Goal: Transaction & Acquisition: Download file/media

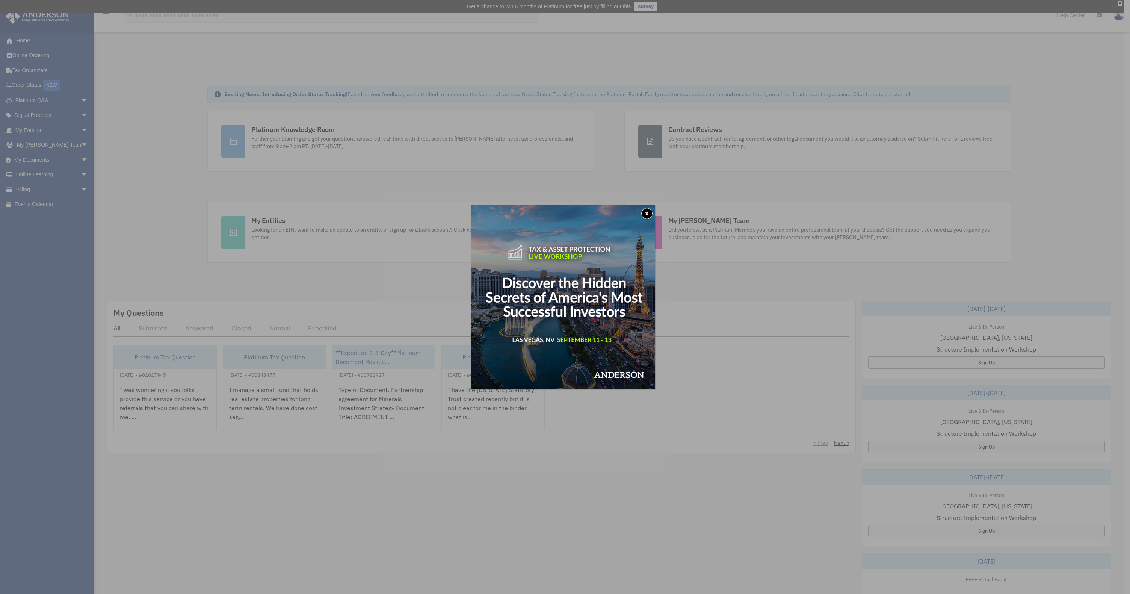
click at [79, 161] on div "x" at bounding box center [565, 297] width 1130 height 594
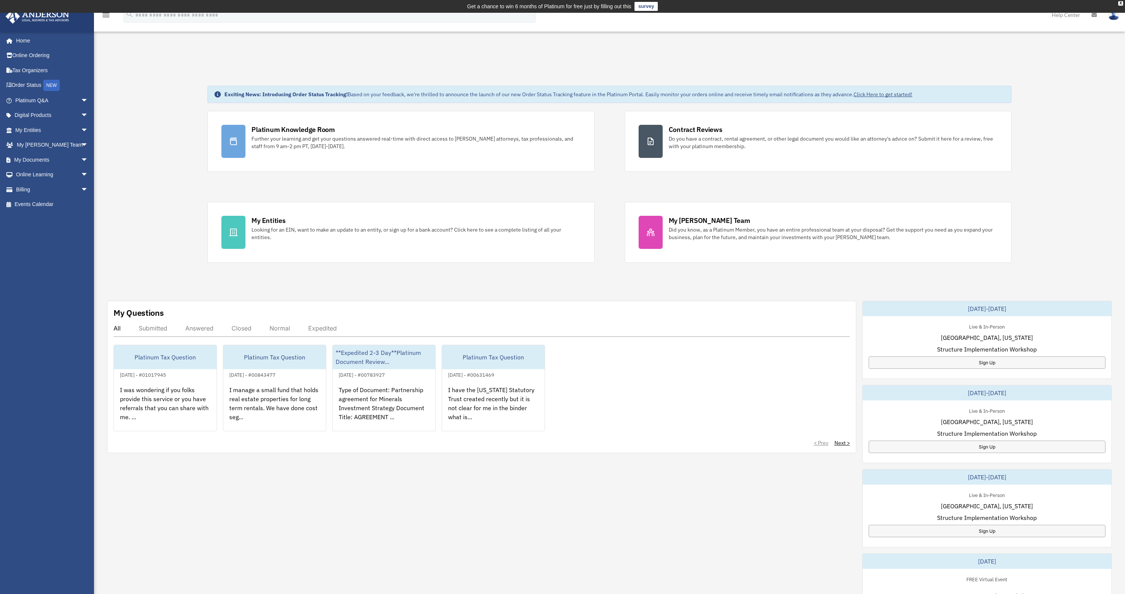
click at [81, 160] on span "arrow_drop_down" at bounding box center [88, 159] width 15 height 15
click at [42, 175] on link "Box" at bounding box center [55, 174] width 89 height 15
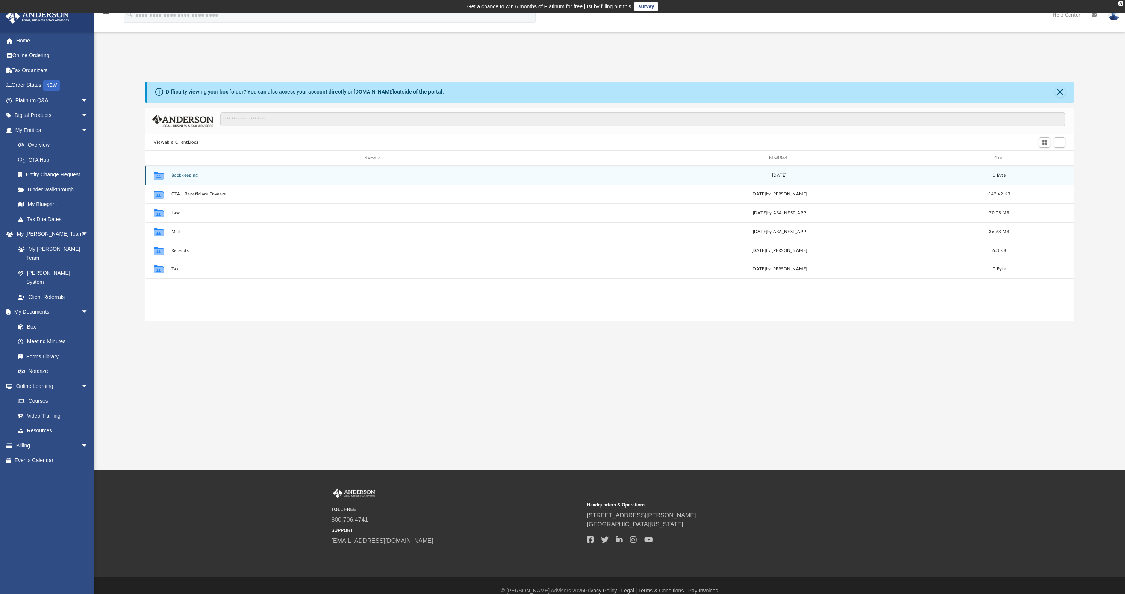
scroll to position [165, 922]
click at [178, 230] on button "Mail" at bounding box center [372, 231] width 403 height 5
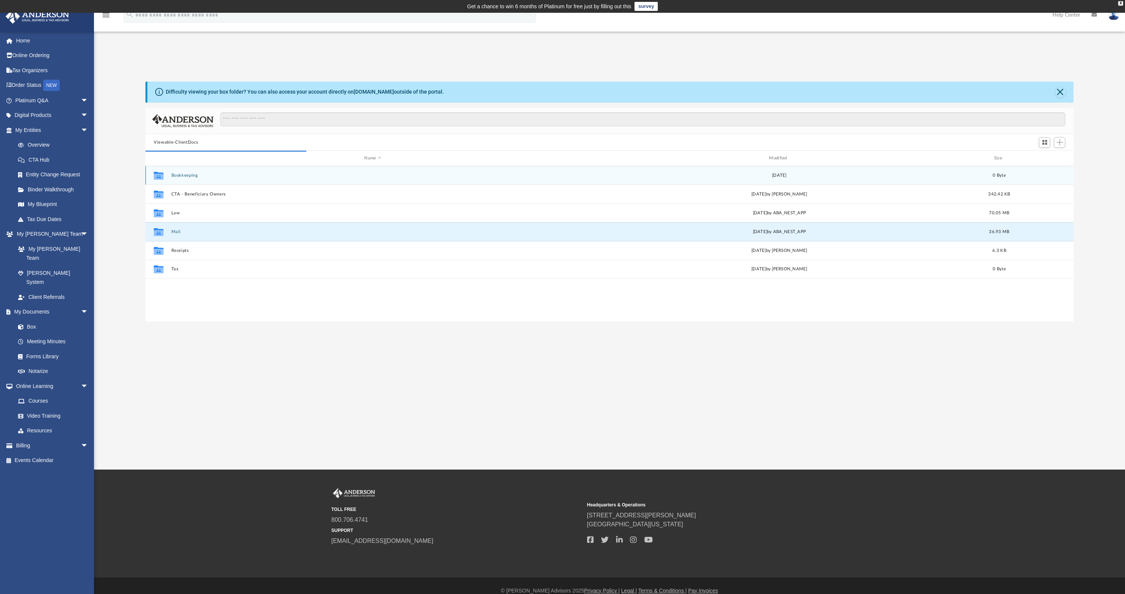
scroll to position [6, 6]
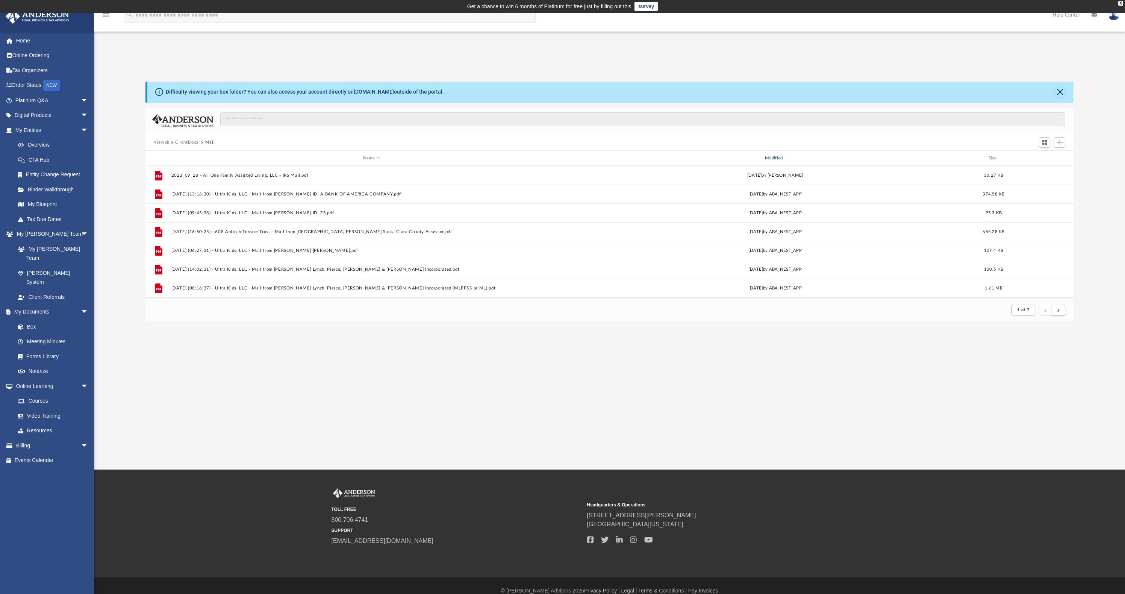
click at [771, 155] on div "Modified" at bounding box center [775, 158] width 401 height 7
click at [772, 157] on div "Modified" at bounding box center [775, 158] width 401 height 7
click at [779, 159] on div "Modified" at bounding box center [775, 158] width 401 height 7
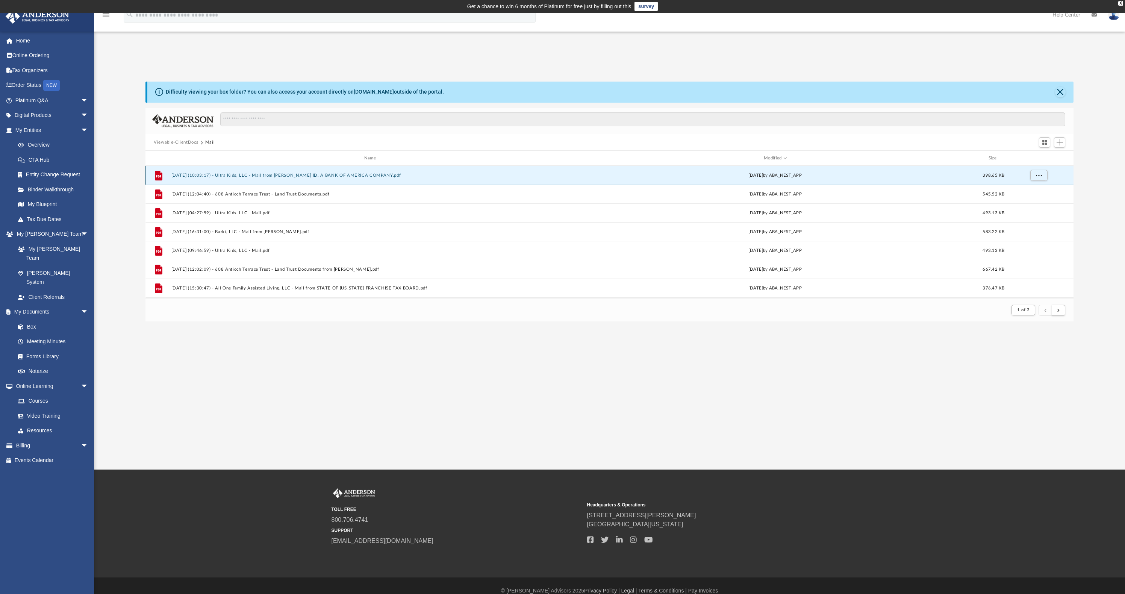
click at [271, 177] on button "2025.08.12 (10:03:17) - Ultra Kids, LLC - Mail from MERRILL ID. A BANK OF AMERI…" at bounding box center [371, 175] width 400 height 5
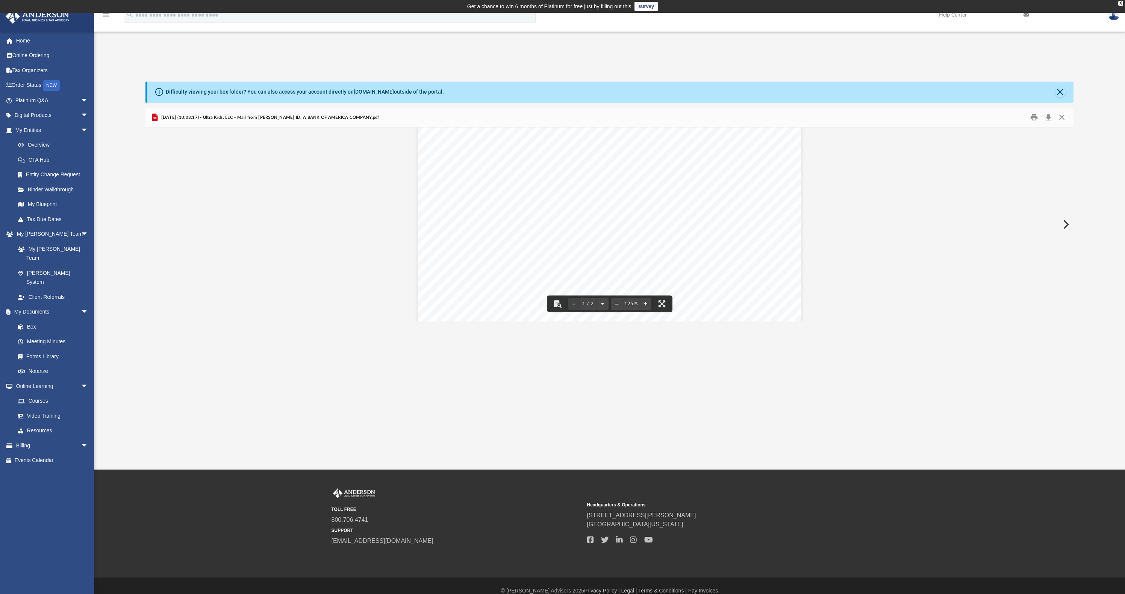
scroll to position [42, 0]
click at [1065, 115] on button "Close" at bounding box center [1062, 118] width 14 height 12
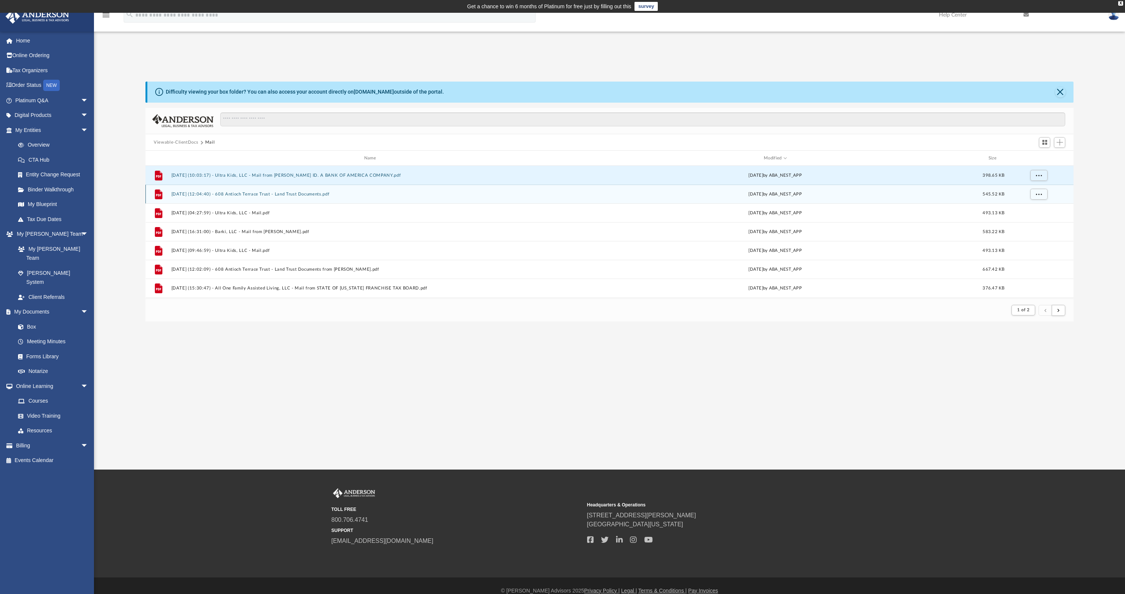
click at [316, 196] on button "2025.08.11 (12:04:40) - 608 Antioch Terrace Trust - Land Trust Documents.pdf" at bounding box center [371, 194] width 400 height 5
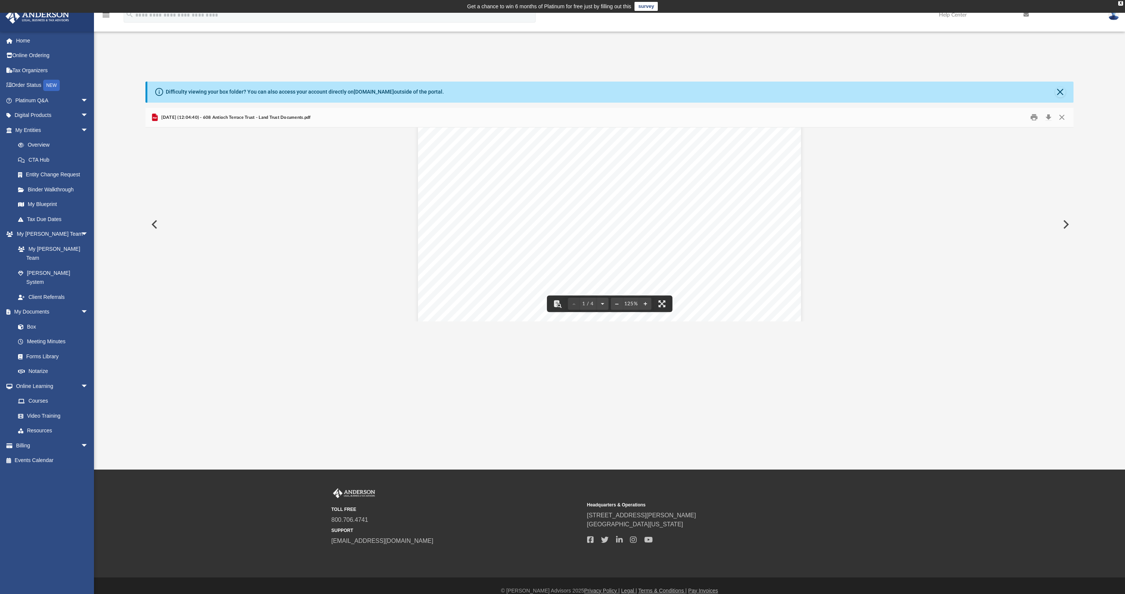
scroll to position [0, 0]
click at [1048, 119] on button "Download" at bounding box center [1048, 118] width 14 height 12
click at [1063, 117] on button "Close" at bounding box center [1062, 118] width 14 height 12
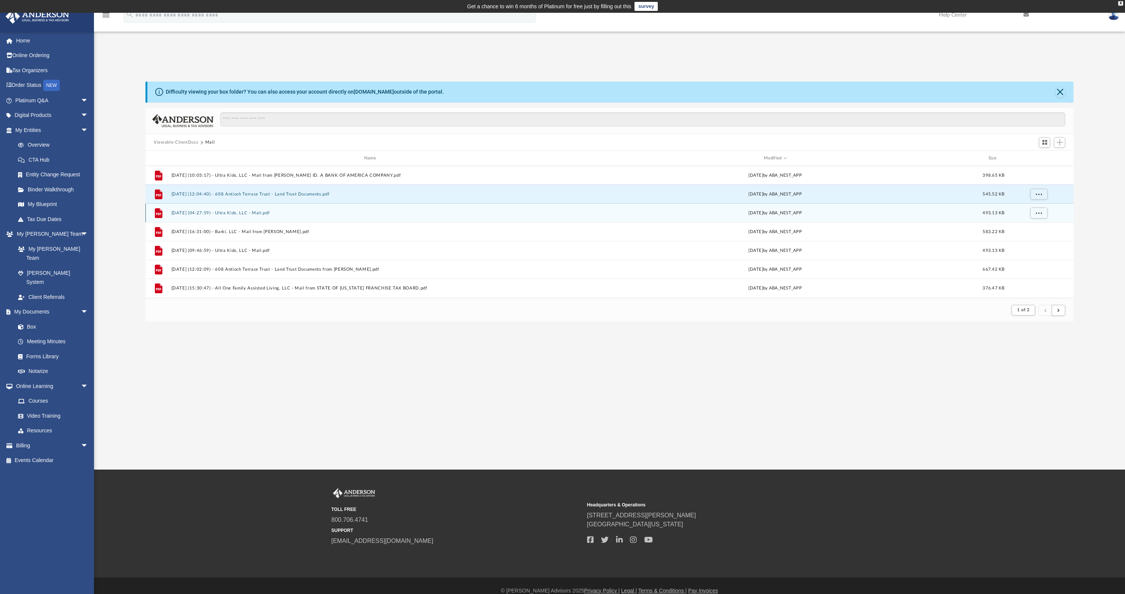
click at [289, 216] on div "File 2025.08.06 (04:27:59) - Ultra Kids, LLC - Mail.pdf Wed Aug 6 2025 by ABA_N…" at bounding box center [609, 212] width 928 height 19
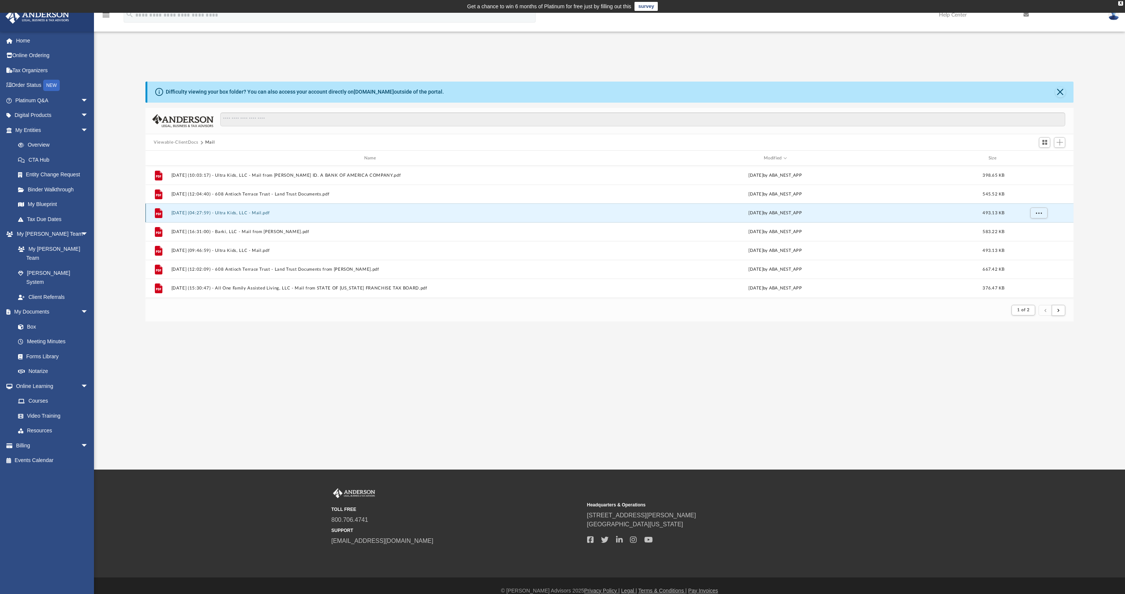
click at [286, 216] on div "File 2025.08.06 (04:27:59) - Ultra Kids, LLC - Mail.pdf Wed Aug 6 2025 by ABA_N…" at bounding box center [609, 212] width 928 height 19
click at [263, 211] on button "2025.08.06 (04:27:59) - Ultra Kids, LLC - Mail.pdf" at bounding box center [371, 212] width 400 height 5
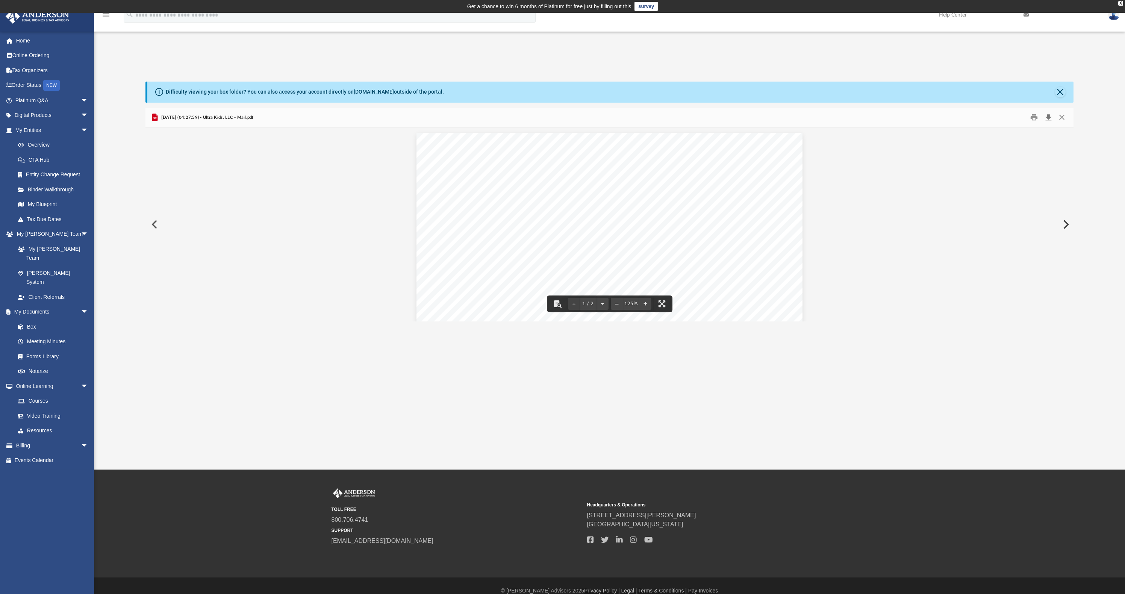
click at [1050, 119] on button "Download" at bounding box center [1048, 118] width 14 height 12
click at [1062, 119] on button "Close" at bounding box center [1062, 118] width 14 height 12
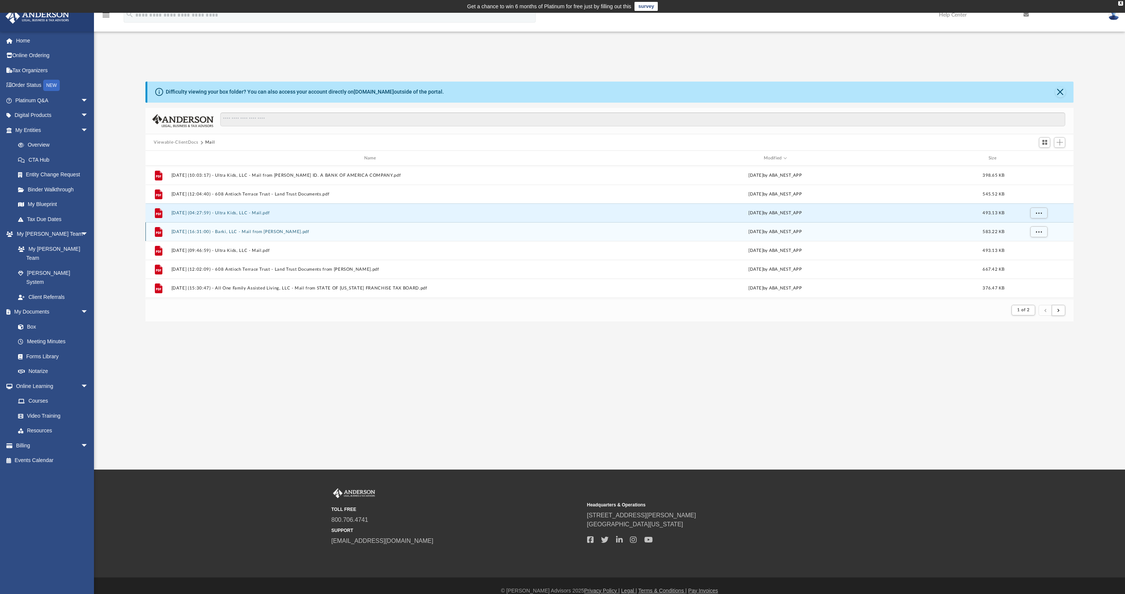
click at [304, 233] on button "2025.08.05 (16:31:00) - Barki, LLC - Mail from Ms. Holcomb.pdf" at bounding box center [371, 231] width 400 height 5
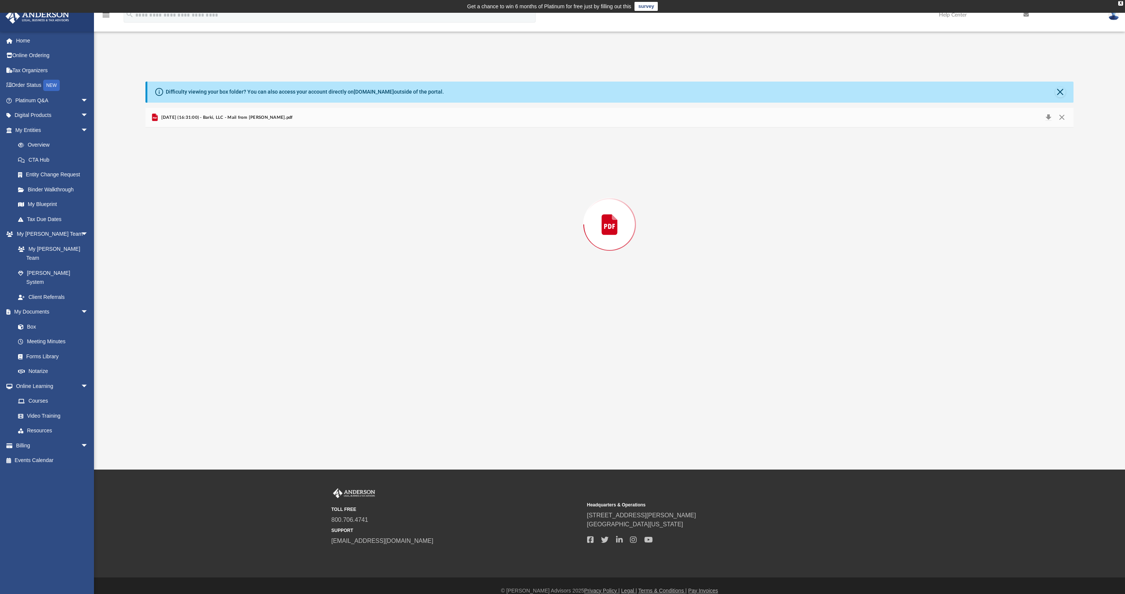
click at [304, 233] on div "Preview" at bounding box center [609, 224] width 928 height 194
click at [1061, 116] on button "Close" at bounding box center [1062, 118] width 14 height 12
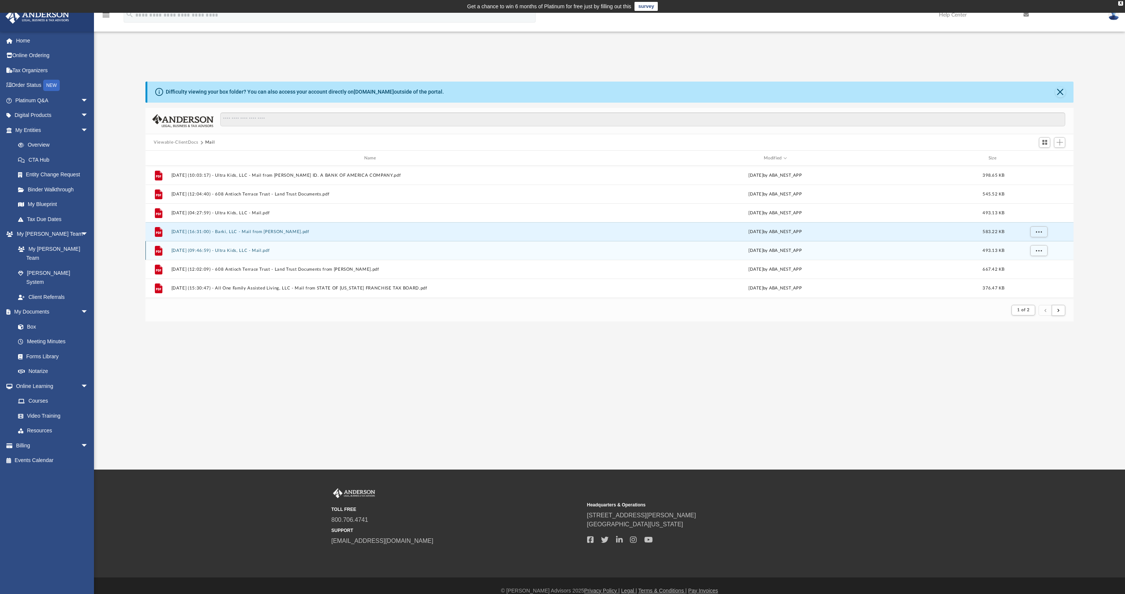
click at [225, 249] on button "2025.08.01 (09:46:59) - Ultra Kids, LLC - Mail.pdf" at bounding box center [371, 250] width 400 height 5
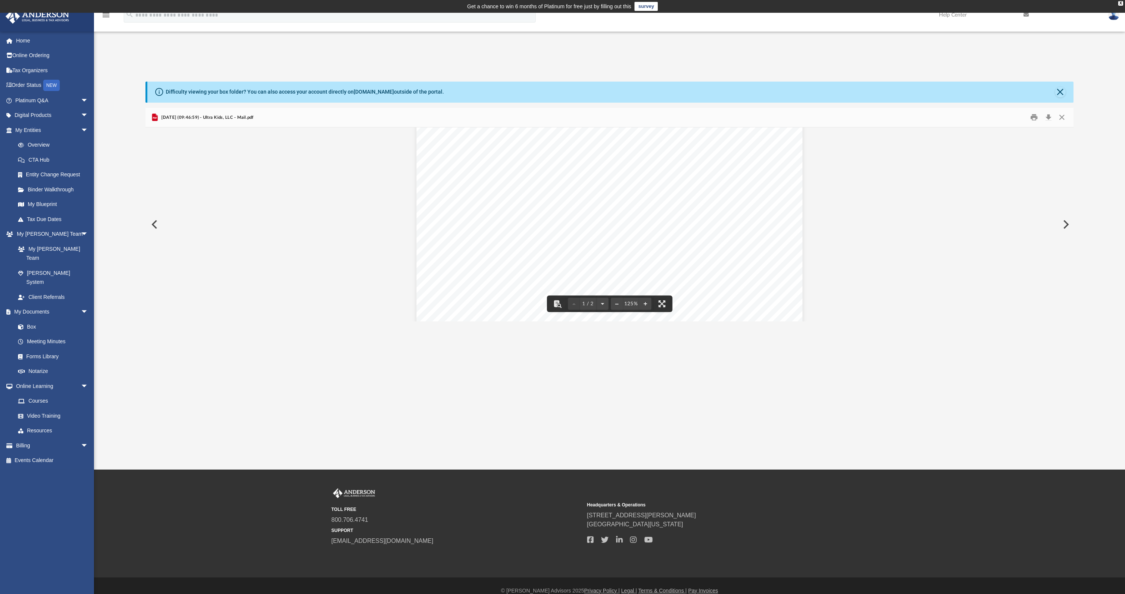
scroll to position [0, 0]
click at [1047, 118] on button "Download" at bounding box center [1048, 118] width 14 height 12
click at [1061, 115] on button "Close" at bounding box center [1062, 118] width 14 height 12
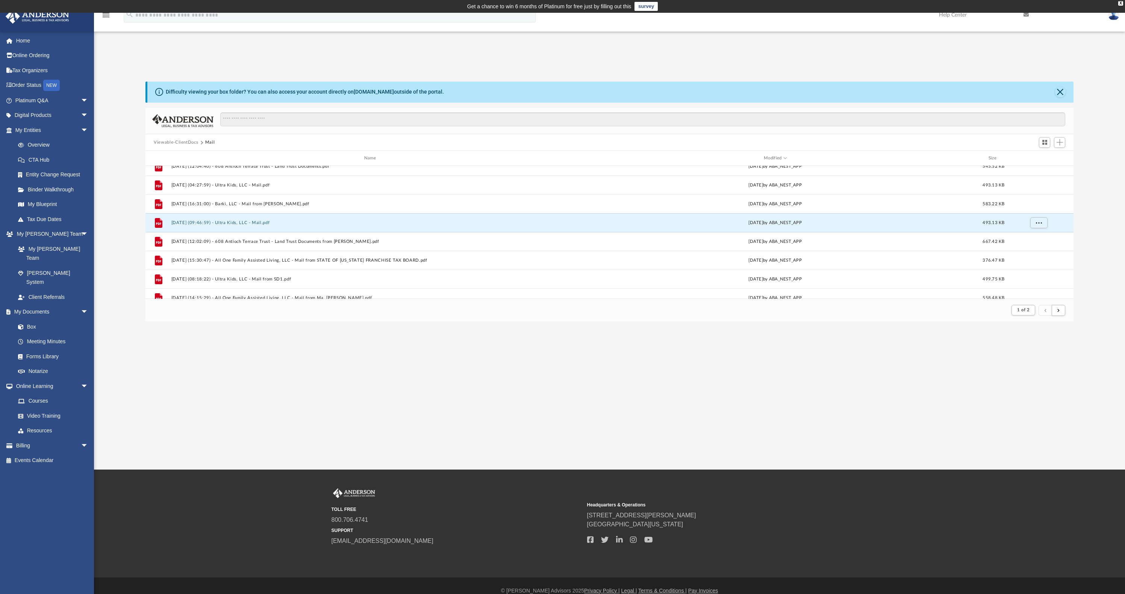
scroll to position [32, 0]
click at [344, 237] on button "2025.07.07 (12:02:09) - 608 Antioch Terrace Trust - Land Trust Documents from L…" at bounding box center [371, 237] width 400 height 5
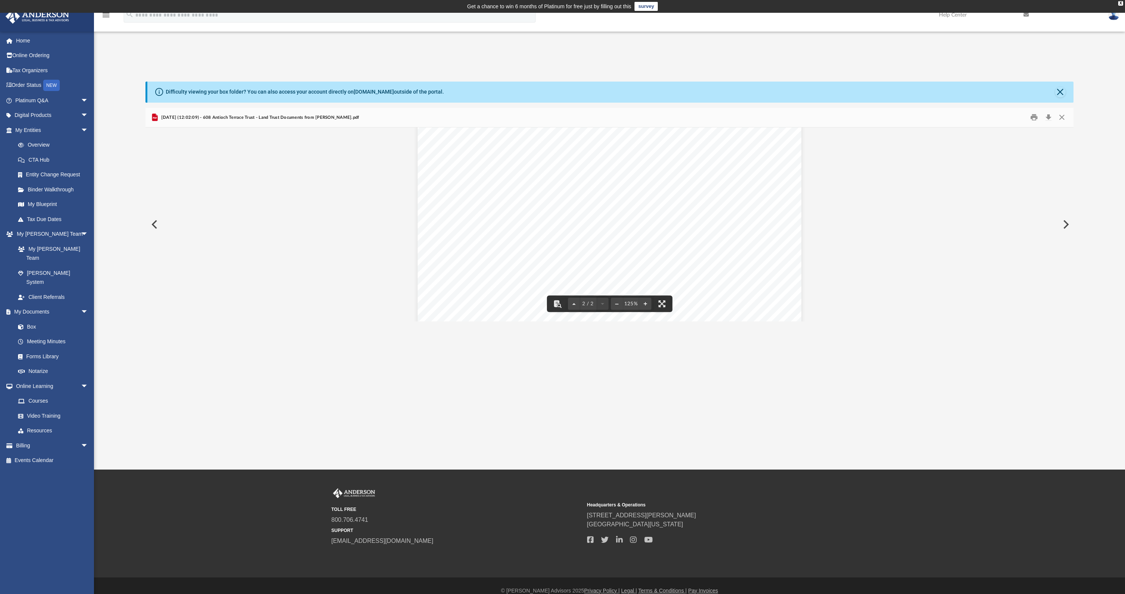
scroll to position [817, 0]
click at [1065, 117] on button "Close" at bounding box center [1062, 118] width 14 height 12
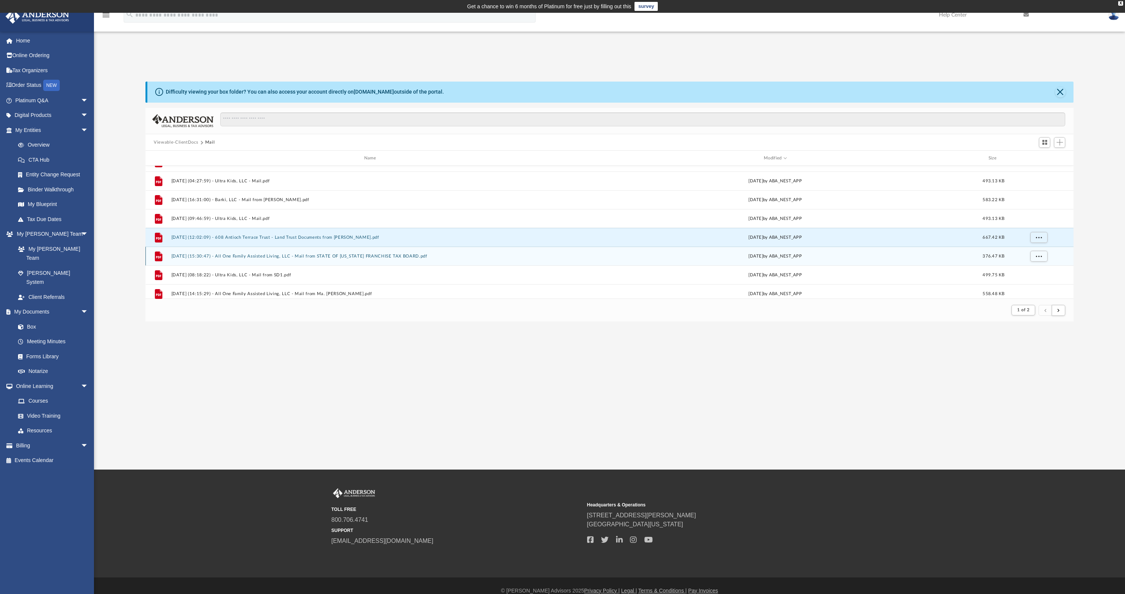
click at [244, 257] on button "2025.07.02 (15:30:47) - All One Family Assisted Living, LLC - Mail from STATE O…" at bounding box center [371, 256] width 400 height 5
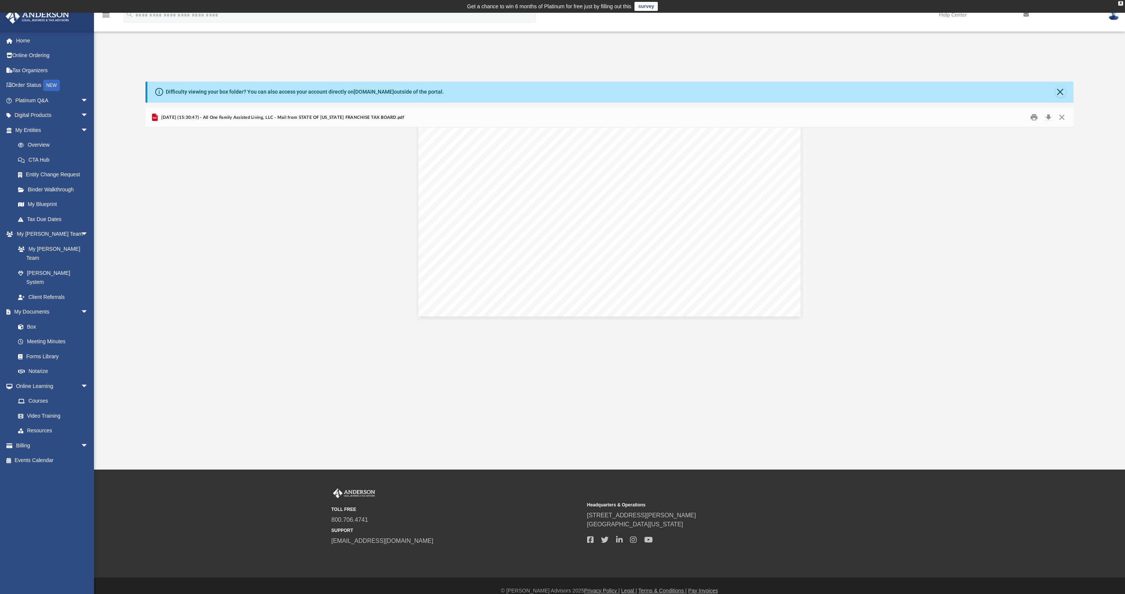
scroll to position [818, 0]
click at [1062, 117] on button "Close" at bounding box center [1062, 118] width 14 height 12
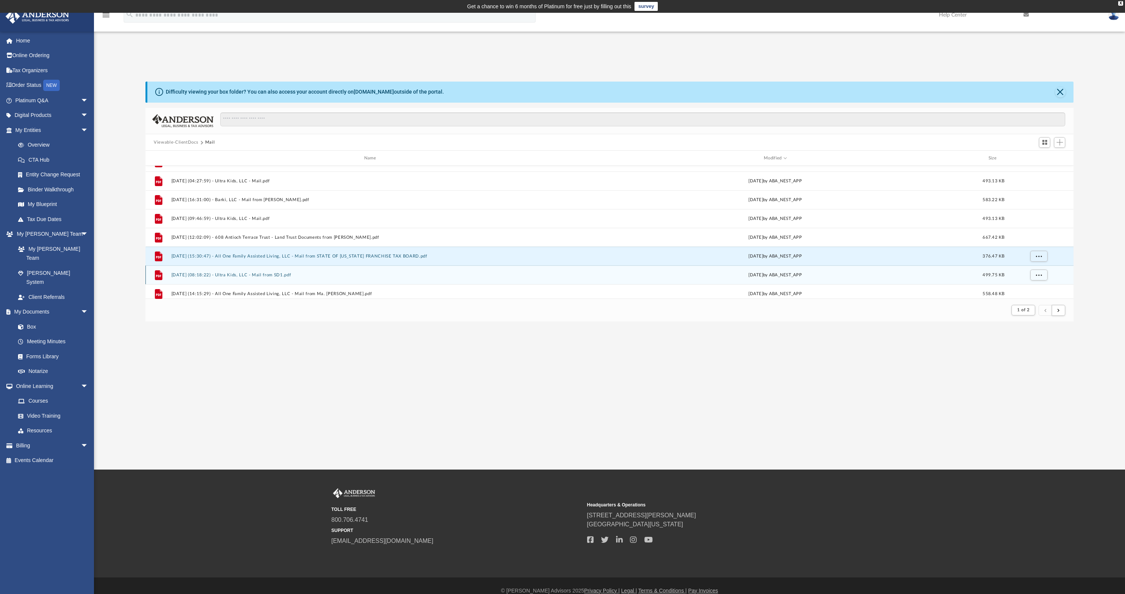
click at [239, 275] on button "2025.06.26 (08:18:22) - Ultra Kids, LLC - Mail from SD1.pdf" at bounding box center [371, 274] width 400 height 5
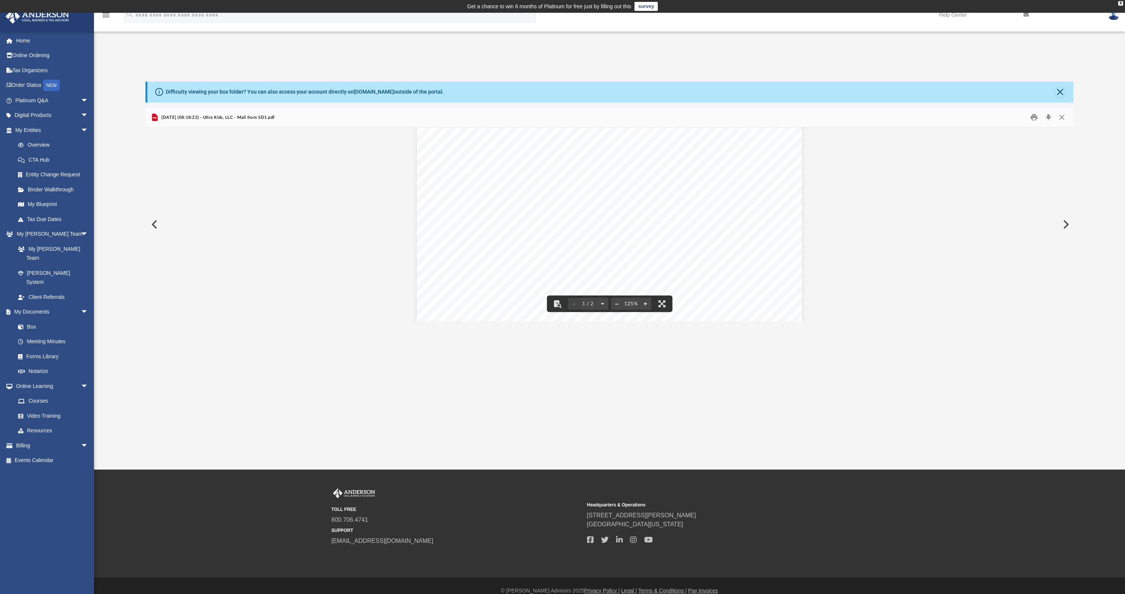
scroll to position [0, 0]
click at [1046, 118] on button "Download" at bounding box center [1048, 118] width 14 height 12
